Goal: Communication & Community: Answer question/provide support

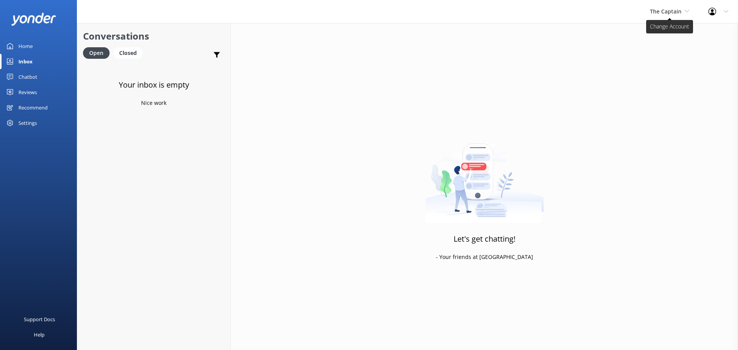
click at [666, 12] on span "The Captain" at bounding box center [666, 11] width 32 height 7
click at [663, 25] on link "De [GEOGRAPHIC_DATA]" at bounding box center [679, 32] width 77 height 18
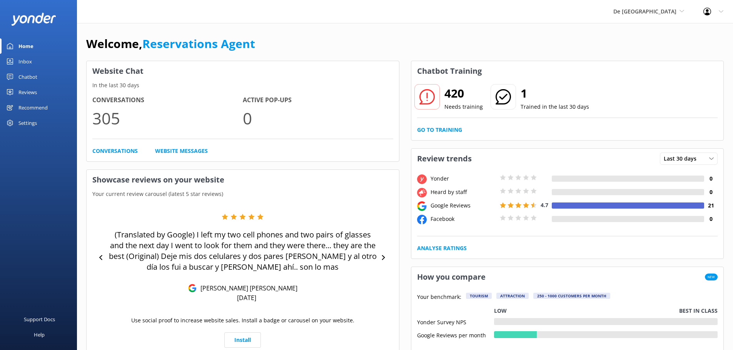
click at [29, 58] on div "Inbox" at bounding box center [24, 61] width 13 height 15
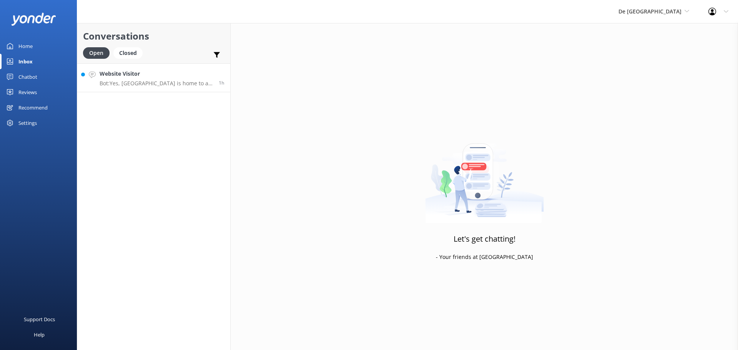
click at [187, 81] on p "Bot: Yes, [GEOGRAPHIC_DATA] is home to a flock of Chilean and Cuban flamingos. …" at bounding box center [156, 83] width 113 height 7
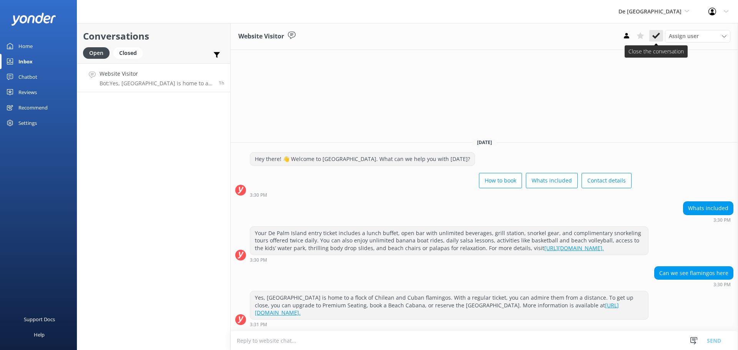
click at [656, 36] on icon at bounding box center [657, 36] width 8 height 8
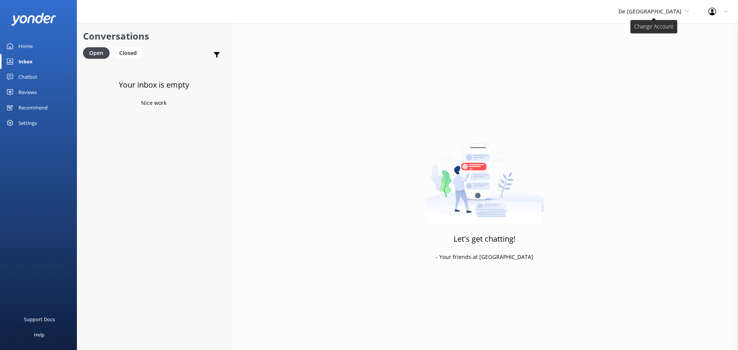
click at [660, 16] on span "De [GEOGRAPHIC_DATA]" at bounding box center [654, 11] width 71 height 8
click at [658, 51] on link "Aruba's Activities Expert" at bounding box center [647, 51] width 77 height 18
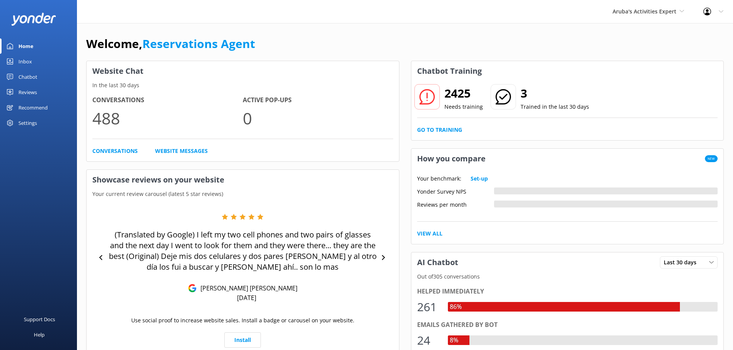
click at [32, 52] on div "Home" at bounding box center [25, 45] width 15 height 15
click at [29, 61] on div "Inbox" at bounding box center [24, 61] width 13 height 15
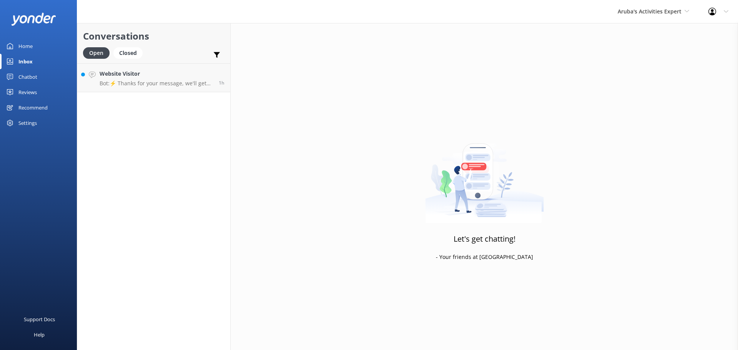
click at [29, 61] on div "Inbox" at bounding box center [25, 61] width 14 height 15
click at [185, 81] on p "Bot: ⚡ Thanks for your message, we'll get back to you as soon as we can." at bounding box center [156, 83] width 113 height 7
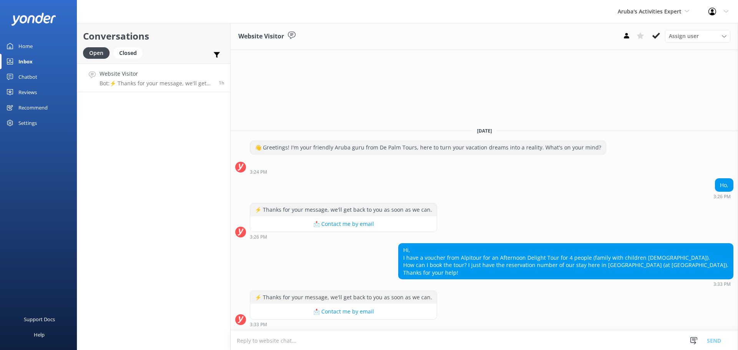
click at [300, 345] on textarea at bounding box center [485, 341] width 508 height 19
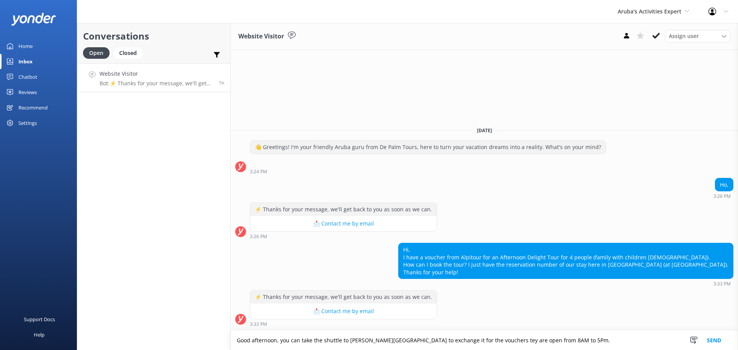
click at [477, 343] on textarea "Good afternoon, you can take the shuttle to [PERSON_NAME][GEOGRAPHIC_DATA] to e…" at bounding box center [485, 340] width 508 height 19
type textarea "Good afternoon, you can take the shuttle to [PERSON_NAME][GEOGRAPHIC_DATA] to e…"
click at [707, 340] on button "Send" at bounding box center [714, 340] width 29 height 19
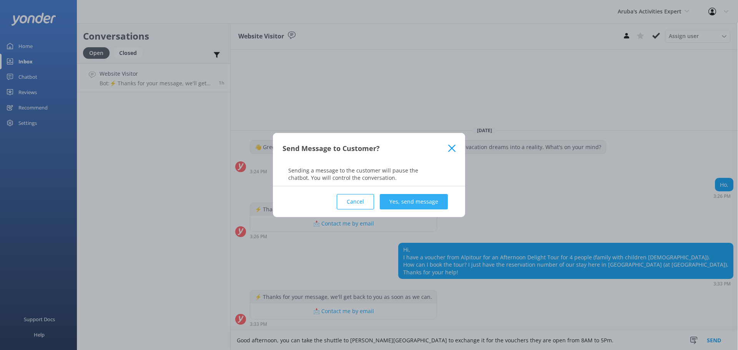
click at [413, 201] on button "Yes, send message" at bounding box center [414, 201] width 68 height 15
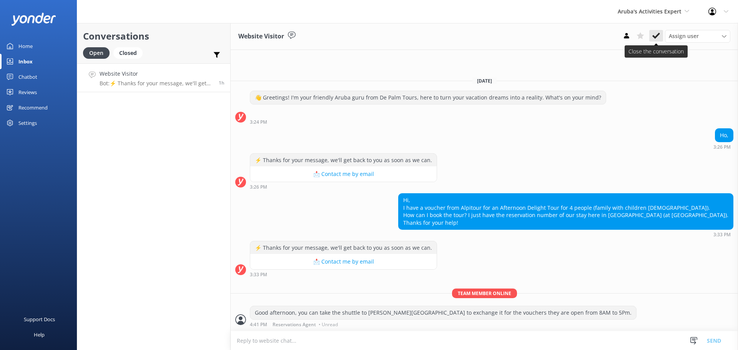
click at [656, 38] on icon at bounding box center [657, 36] width 8 height 8
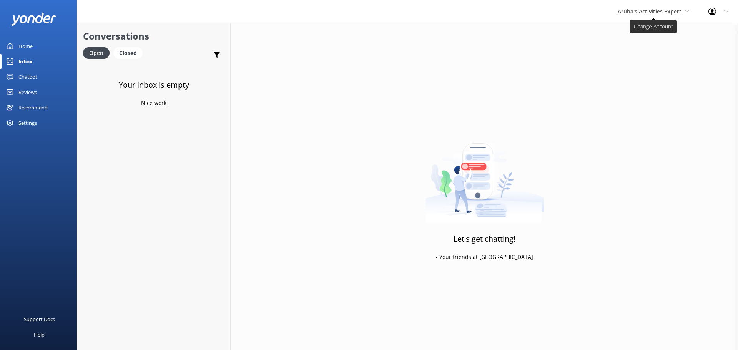
drag, startPoint x: 633, startPoint y: 5, endPoint x: 634, endPoint y: 14, distance: 9.6
click at [633, 5] on div "Aruba's Activities Expert [GEOGRAPHIC_DATA] [GEOGRAPHIC_DATA]'s Activities Expe…" at bounding box center [653, 11] width 91 height 23
click at [636, 39] on link "De [GEOGRAPHIC_DATA]" at bounding box center [646, 32] width 77 height 18
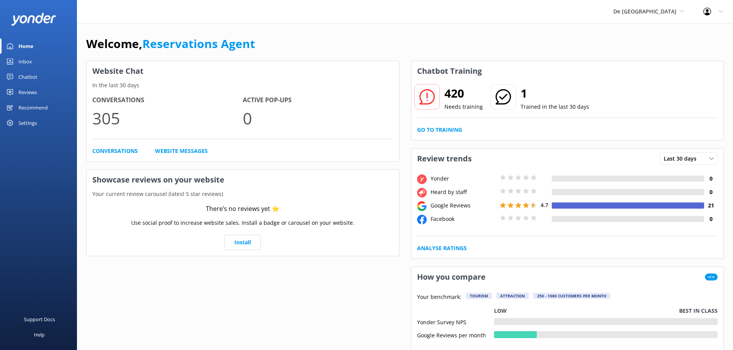
click at [33, 63] on link "Inbox" at bounding box center [38, 61] width 77 height 15
